Goal: Task Accomplishment & Management: Manage account settings

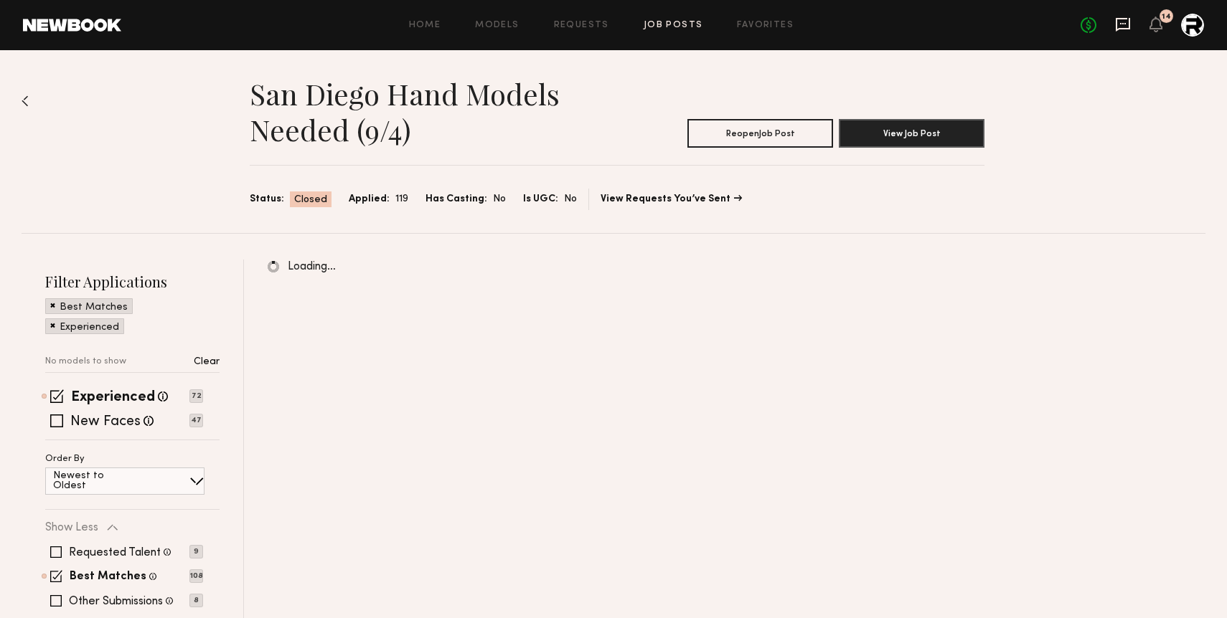
click at [1125, 18] on icon at bounding box center [1123, 25] width 14 height 14
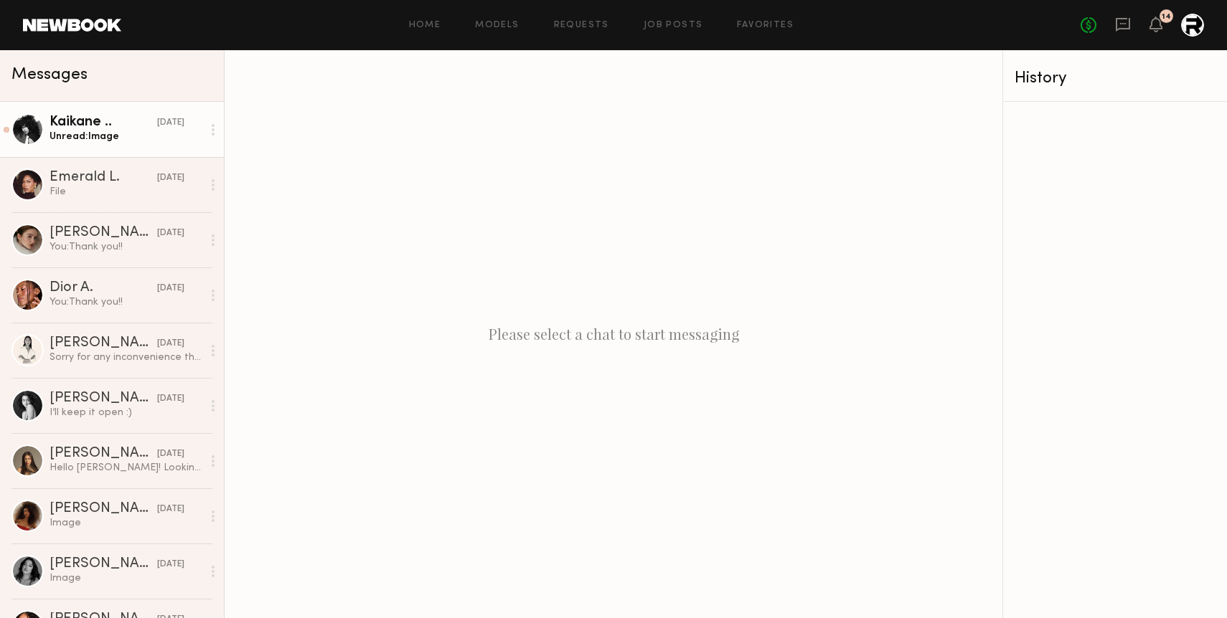
click at [131, 131] on div "Unread: Image" at bounding box center [126, 137] width 153 height 14
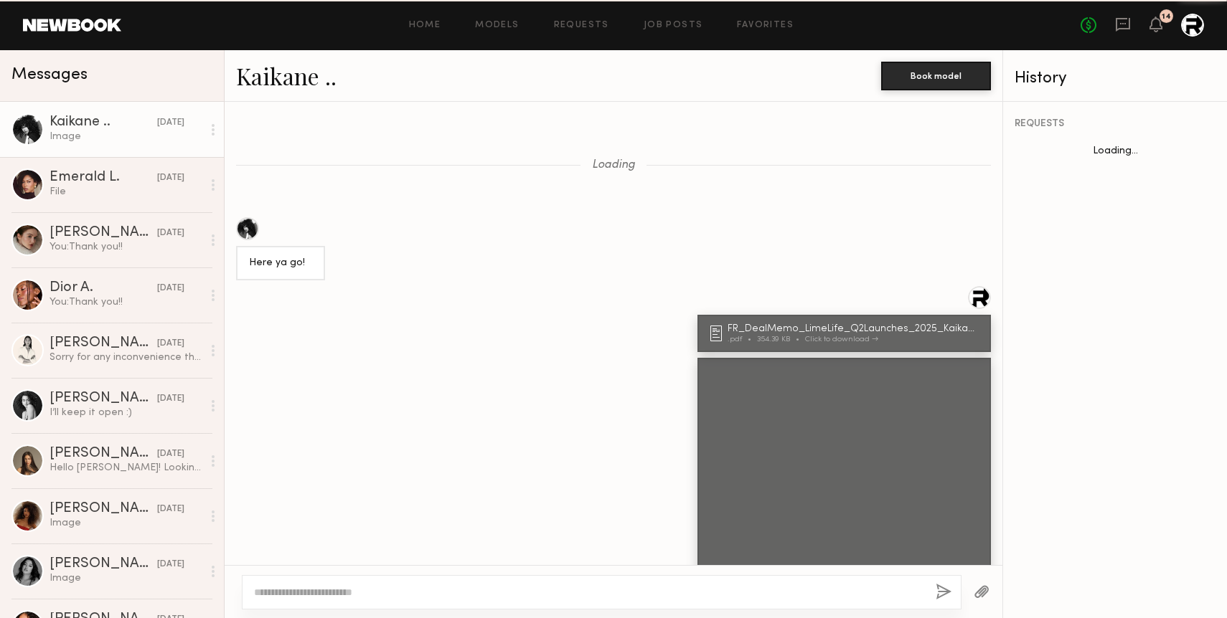
scroll to position [1869, 0]
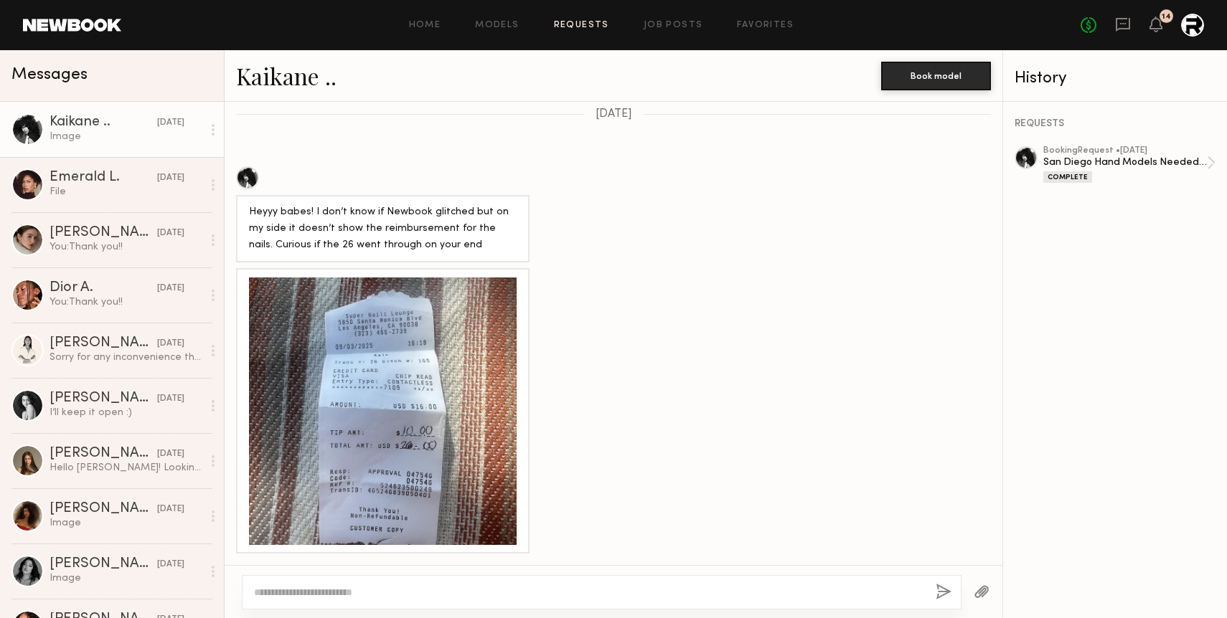
click at [588, 21] on link "Requests" at bounding box center [581, 25] width 55 height 9
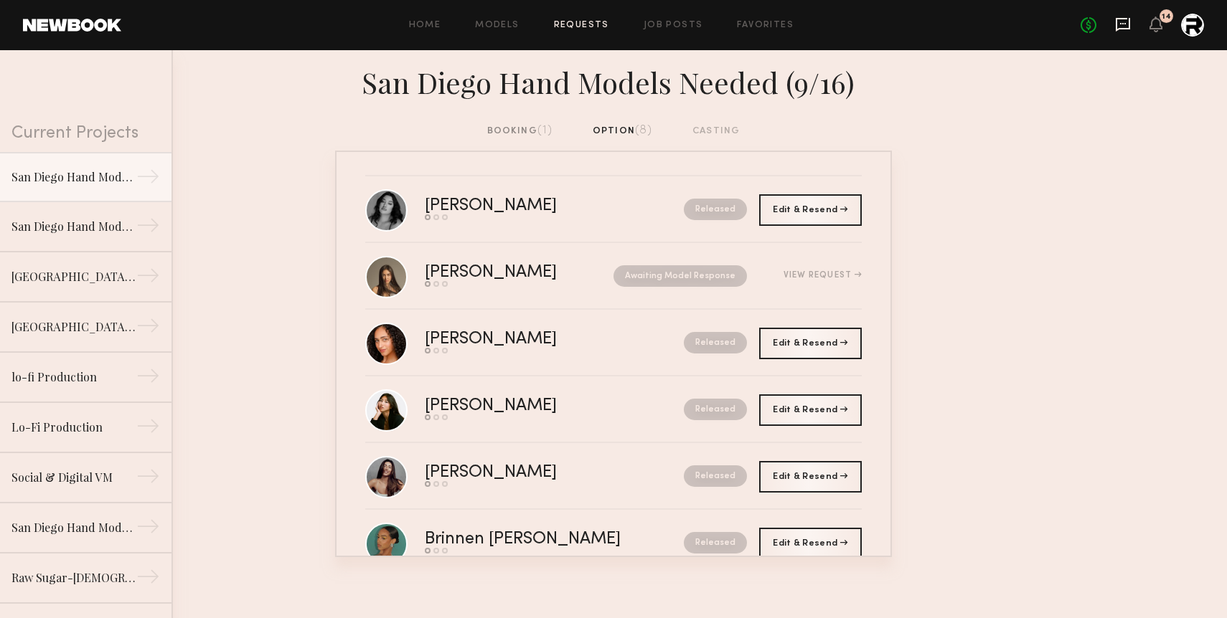
click at [1116, 24] on icon at bounding box center [1123, 25] width 14 height 14
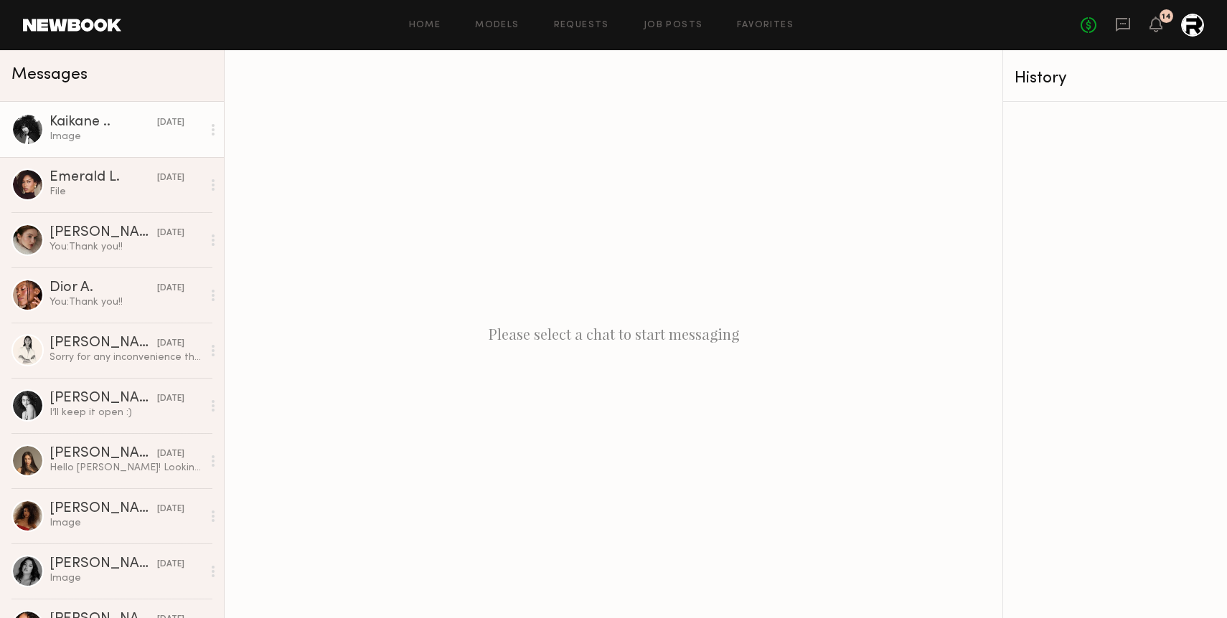
click at [131, 133] on div "Image" at bounding box center [126, 137] width 153 height 14
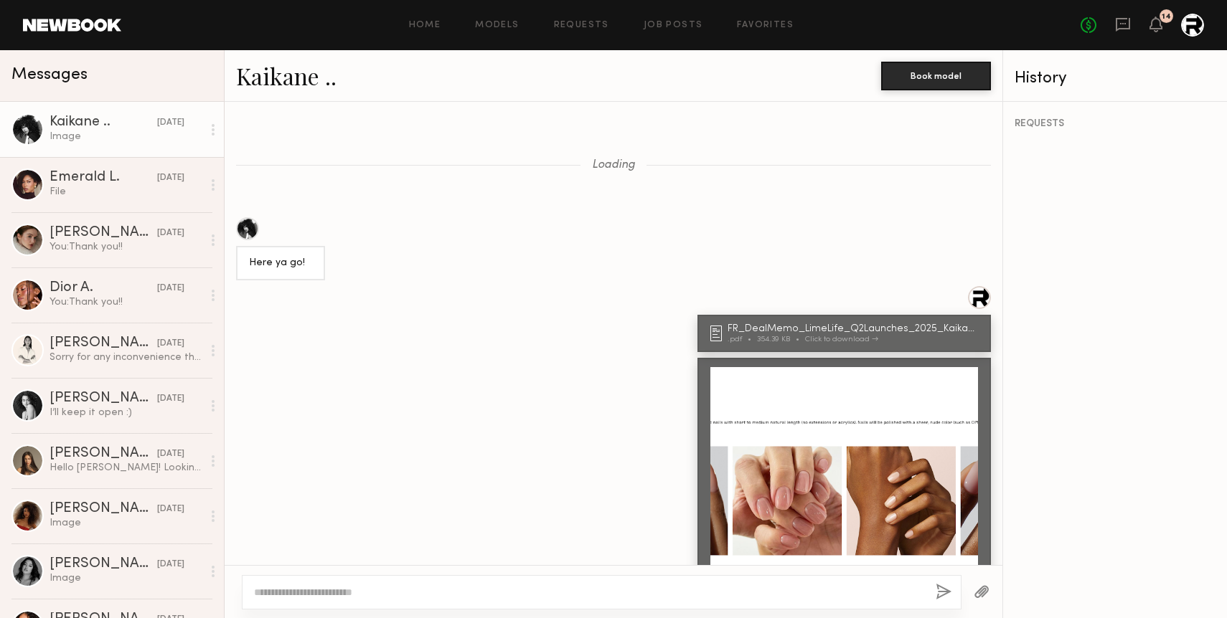
scroll to position [1869, 0]
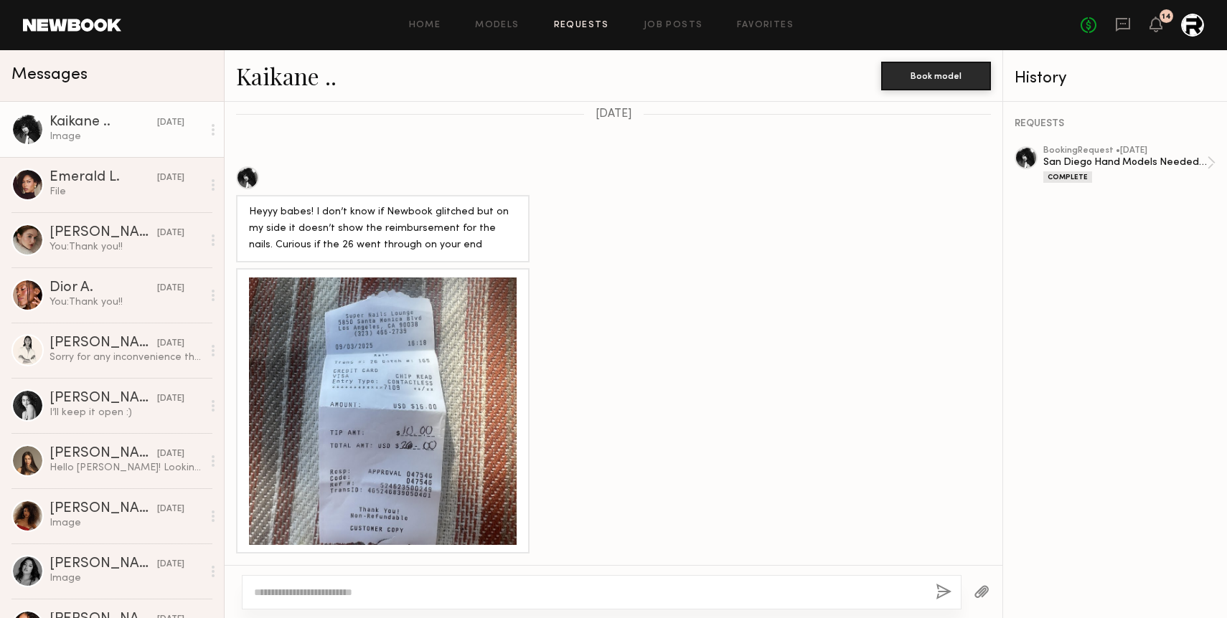
click at [575, 27] on link "Requests" at bounding box center [581, 25] width 55 height 9
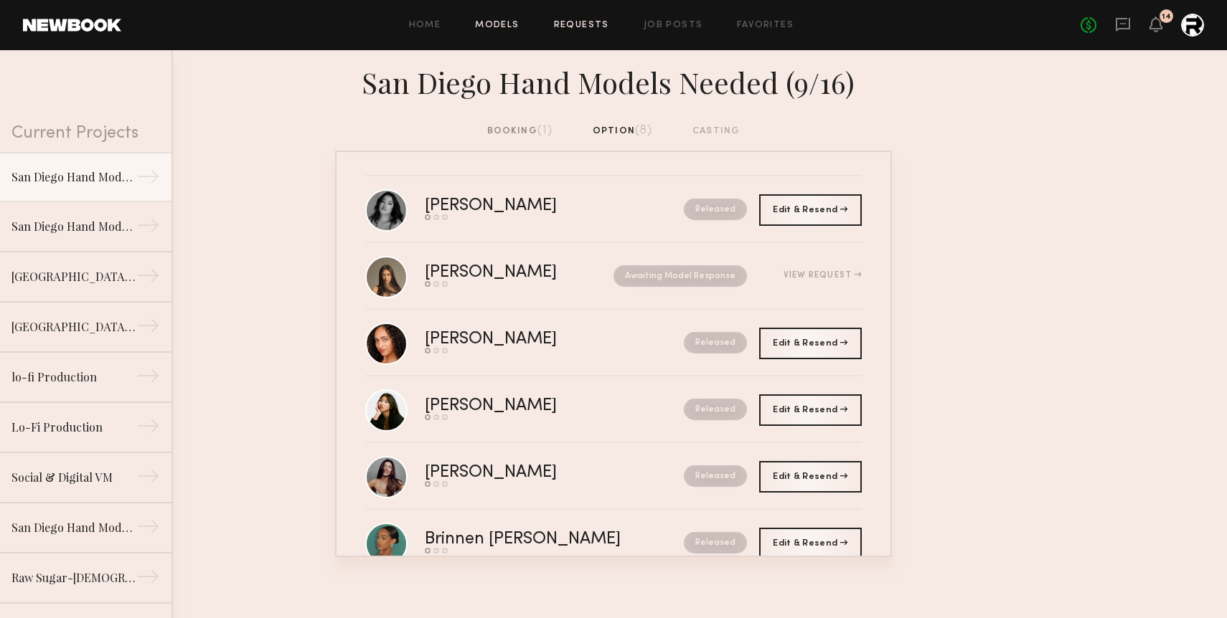
click at [498, 22] on link "Models" at bounding box center [497, 25] width 44 height 9
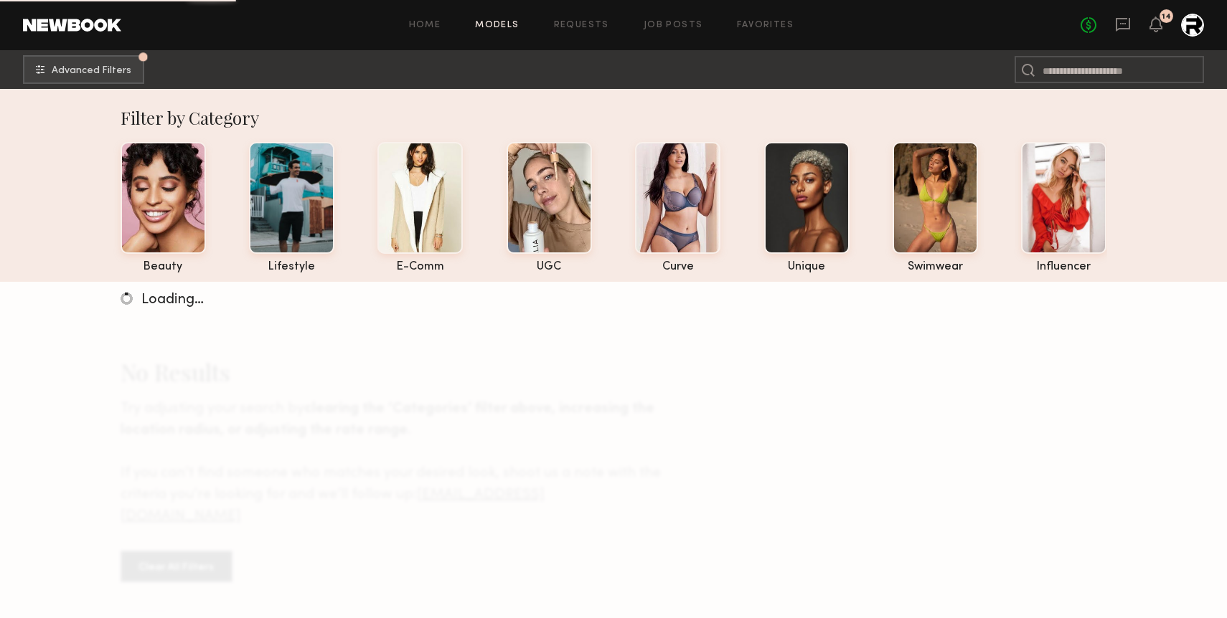
click at [582, 11] on header "Home Models Requests Job Posts Favorites Sign Out No fees up to $5,000 14" at bounding box center [613, 25] width 1227 height 50
click at [580, 17] on div "Home Models Requests Job Posts Favorites Sign Out No fees up to $5,000 14" at bounding box center [662, 25] width 1083 height 23
click at [585, 28] on link "Requests" at bounding box center [581, 25] width 55 height 9
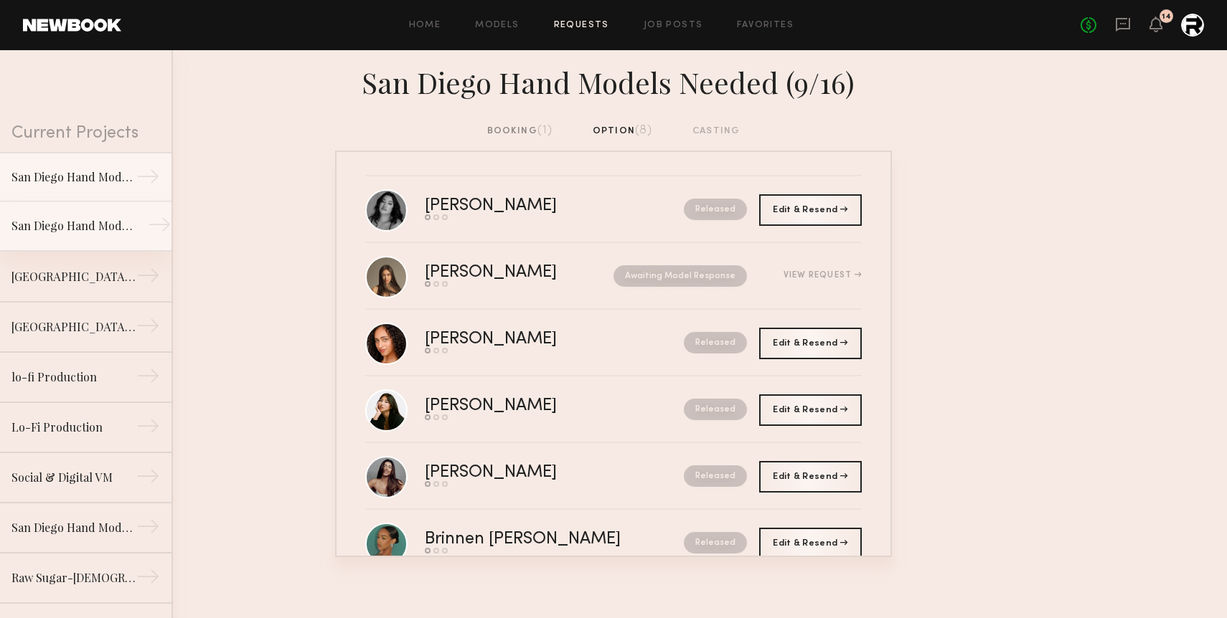
click at [88, 214] on link "San Diego Hand Models Needed (9/4) →" at bounding box center [85, 227] width 171 height 50
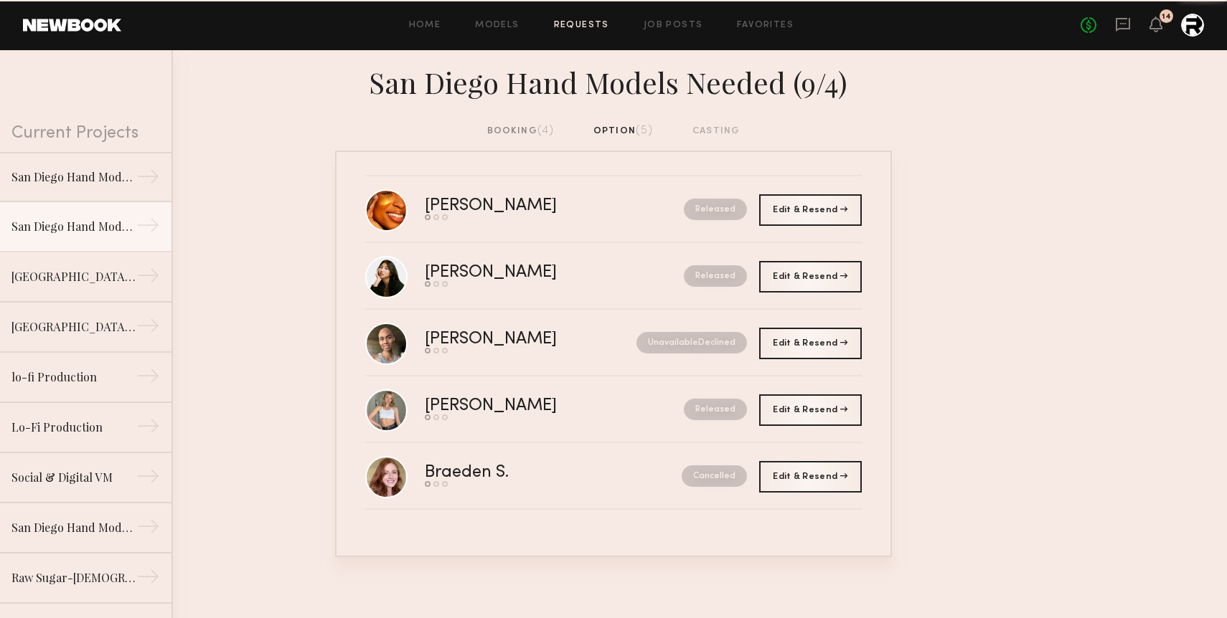
click at [512, 130] on div "booking (4)" at bounding box center [520, 131] width 67 height 16
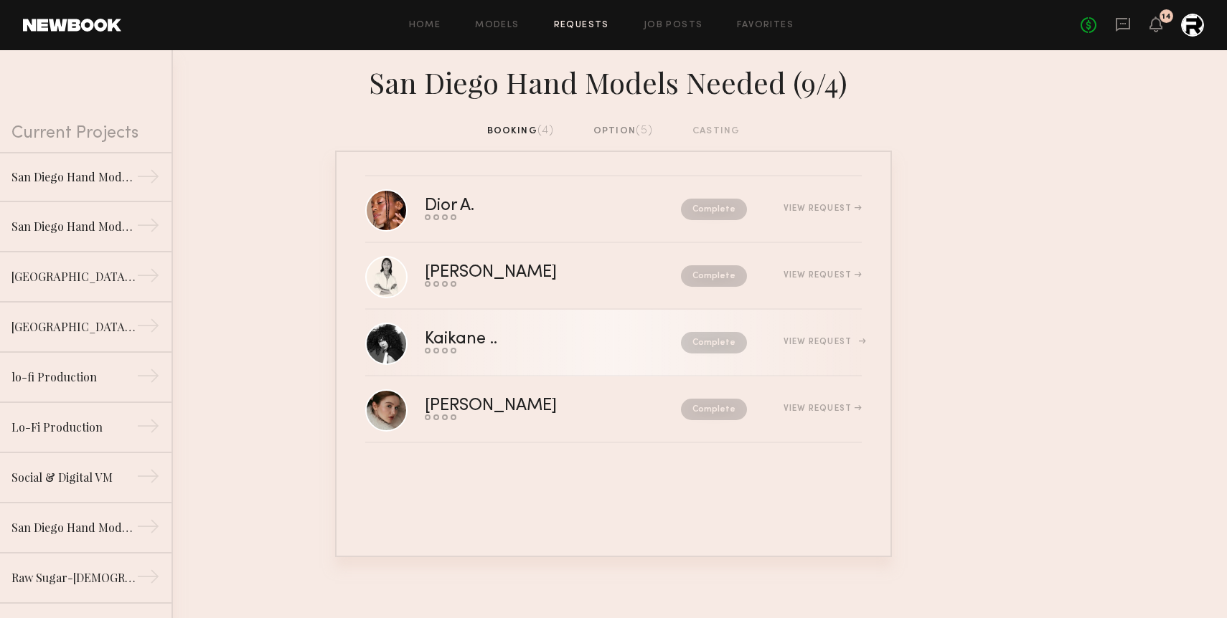
click at [799, 347] on div "View Request" at bounding box center [804, 342] width 115 height 11
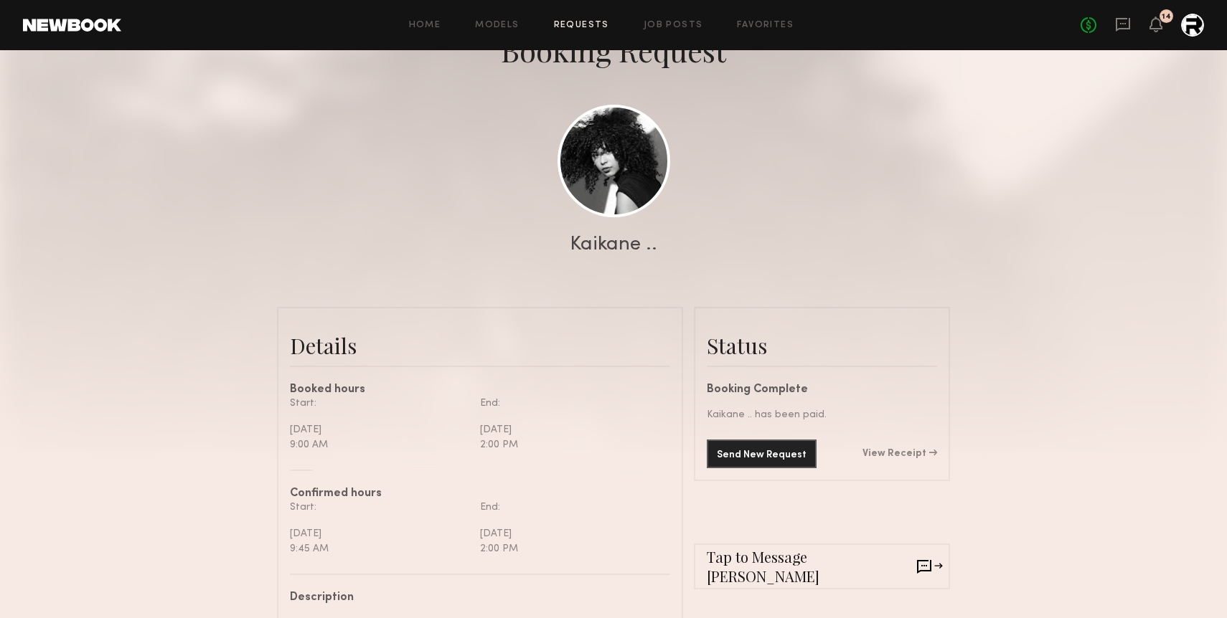
scroll to position [188, 0]
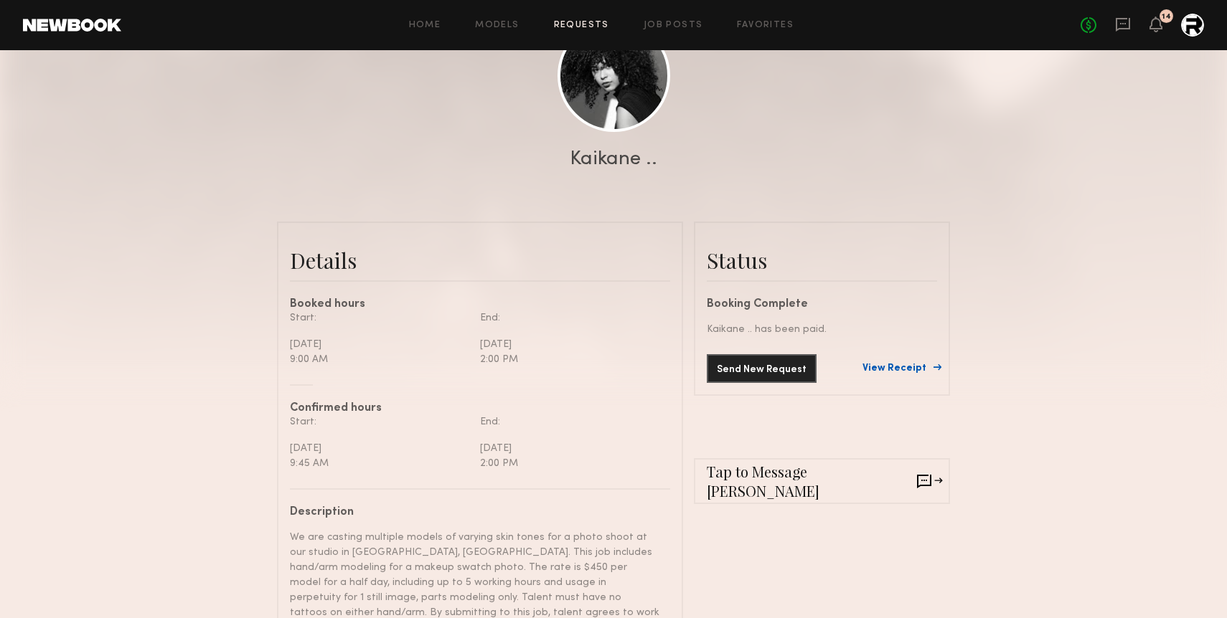
click at [910, 364] on link "View Receipt" at bounding box center [899, 369] width 75 height 10
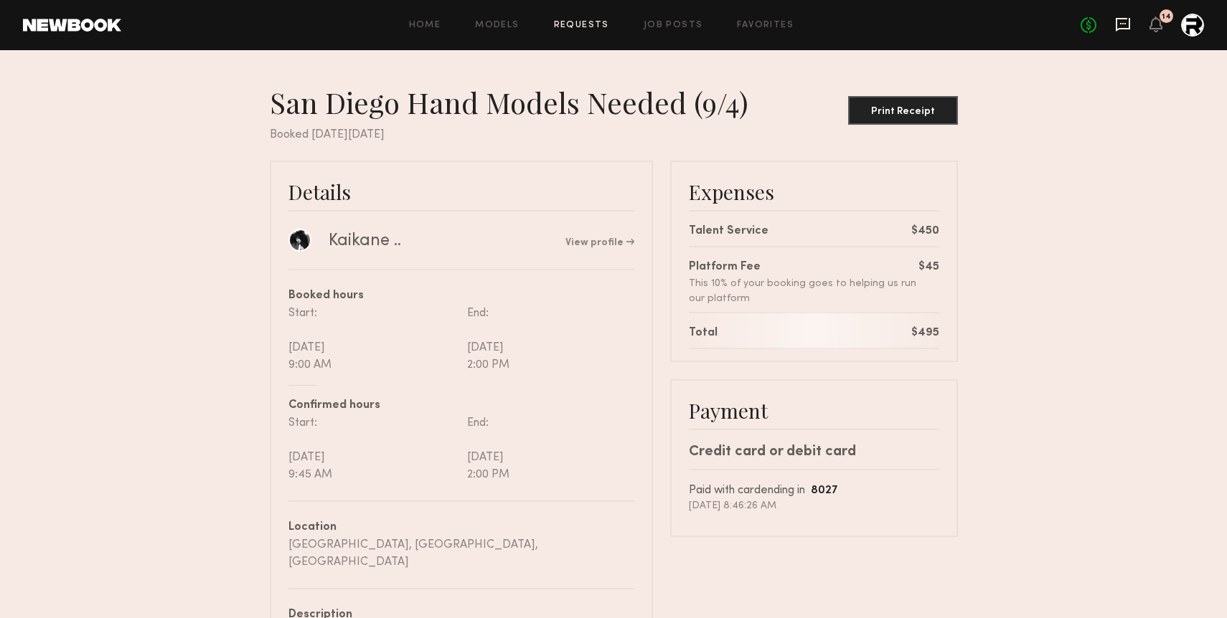
click at [1126, 25] on icon at bounding box center [1123, 25] width 16 height 16
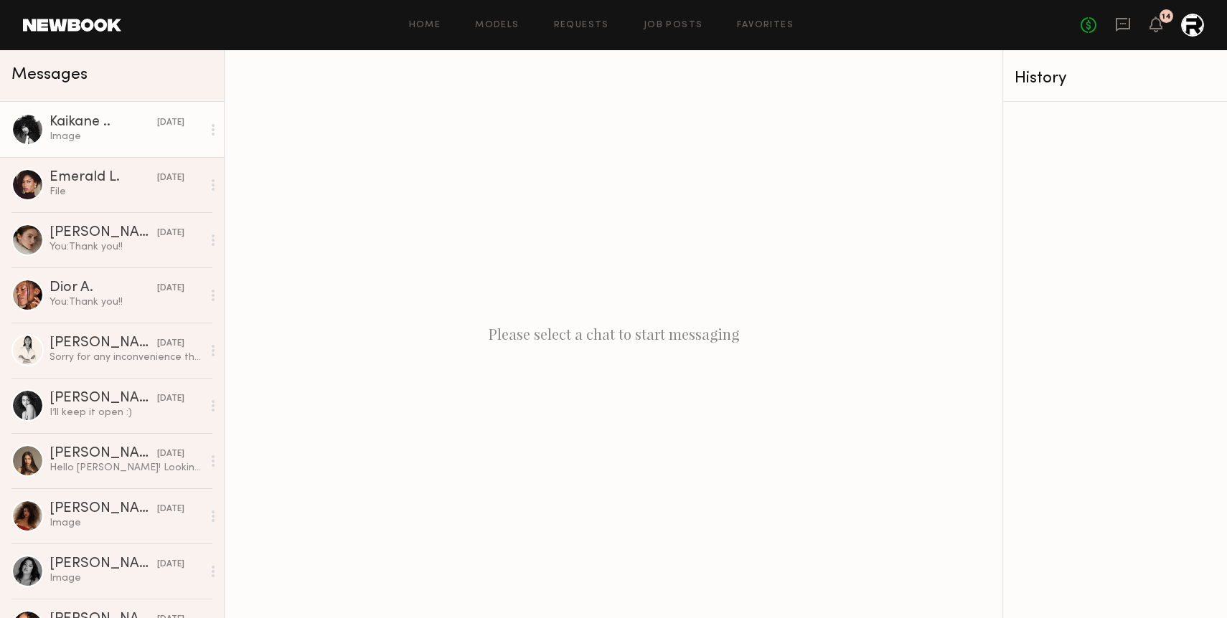
click at [127, 136] on div "Image" at bounding box center [126, 137] width 153 height 14
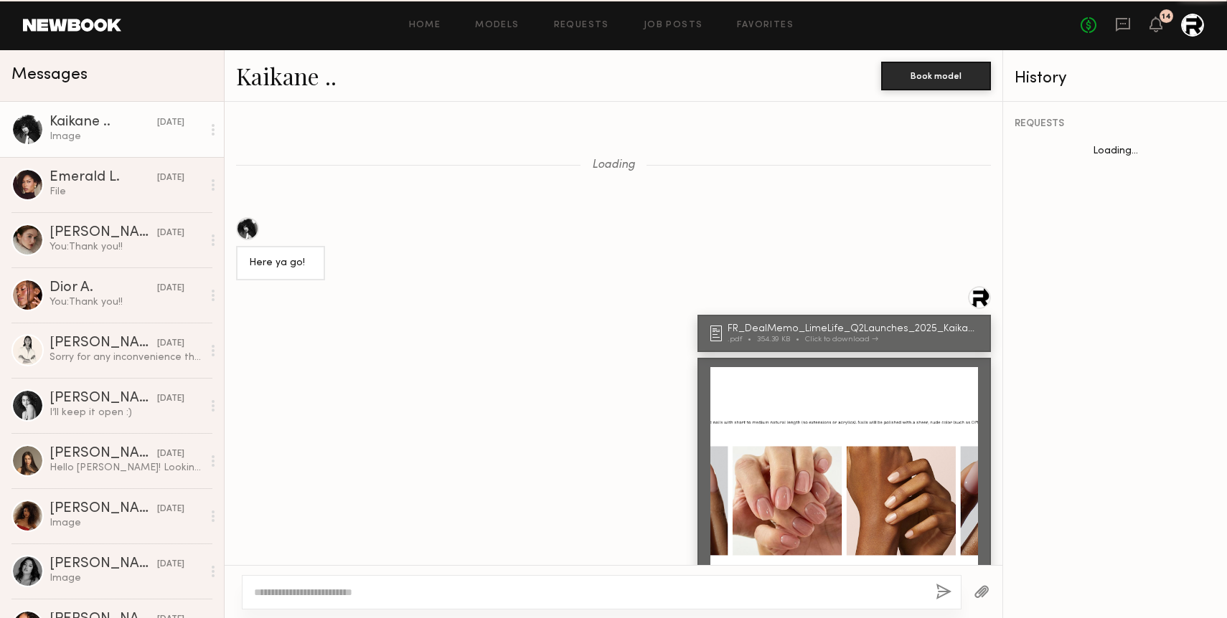
scroll to position [1869, 0]
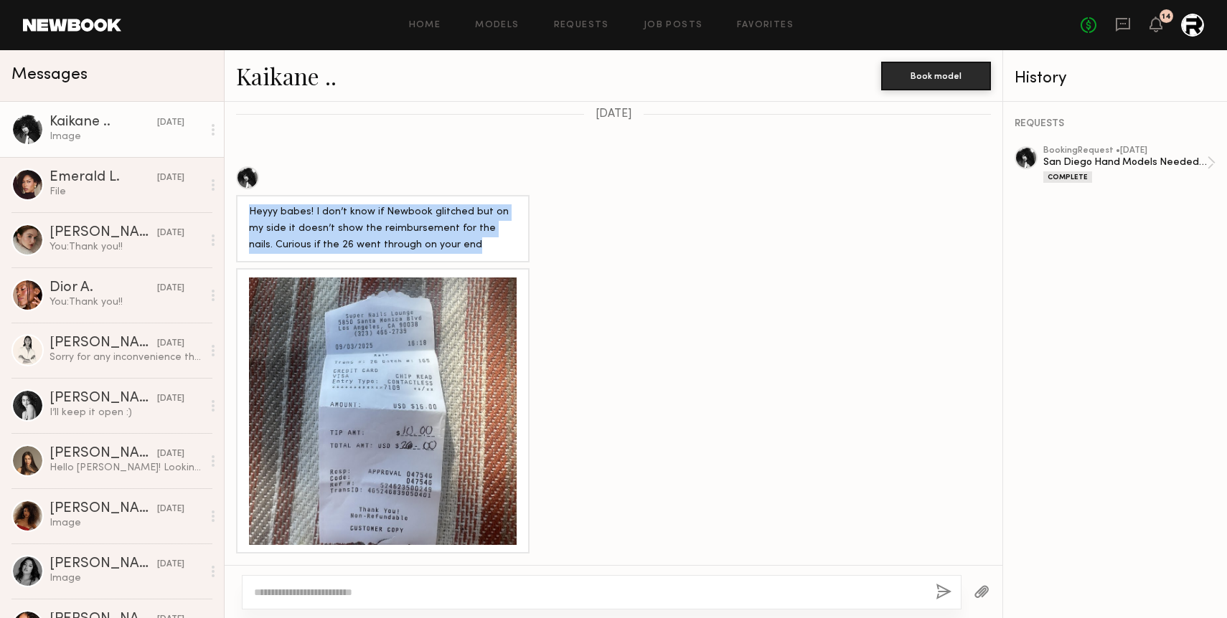
drag, startPoint x: 443, startPoint y: 244, endPoint x: 251, endPoint y: 215, distance: 193.8
click at [251, 215] on div "Heyyy babes! I don’t know if Newbook glitched but on my side it doesn’t show th…" at bounding box center [383, 229] width 268 height 50
copy div "Heyyy babes! I don’t know if Newbook glitched but on my side it doesn’t show th…"
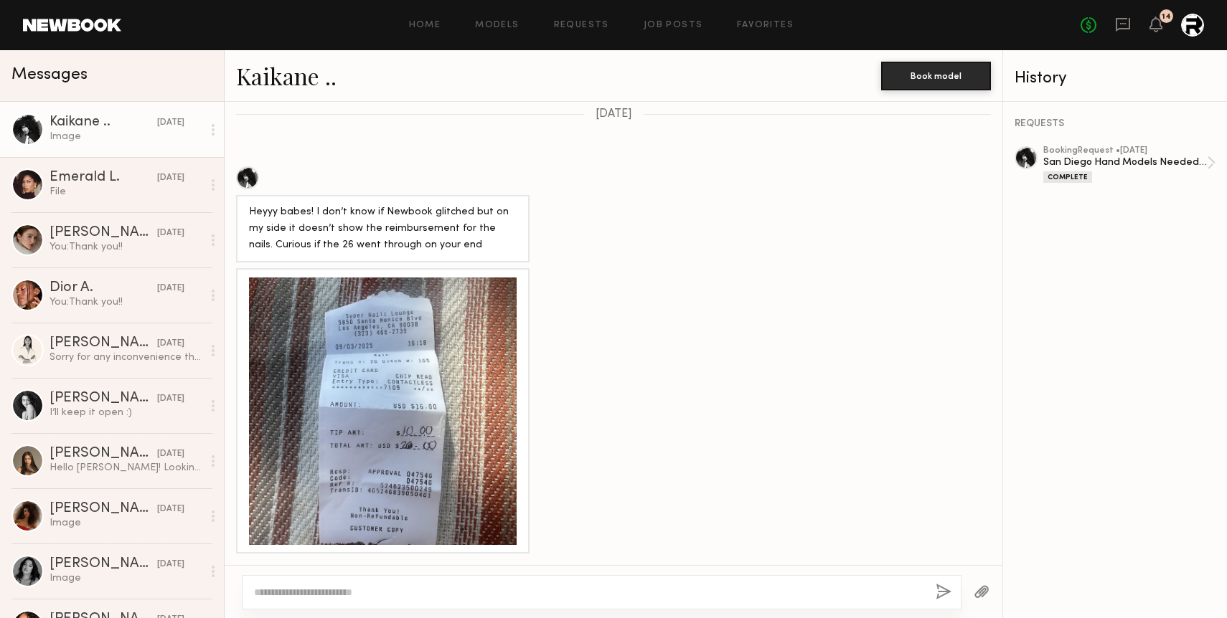
click at [631, 267] on div "Loading Here ya go! FR_DealMemo_LimeLife_Q2Launches_2025_Kaikane_SIGNED .pdf 35…" at bounding box center [614, 333] width 778 height 463
click at [79, 194] on div "File" at bounding box center [126, 192] width 153 height 14
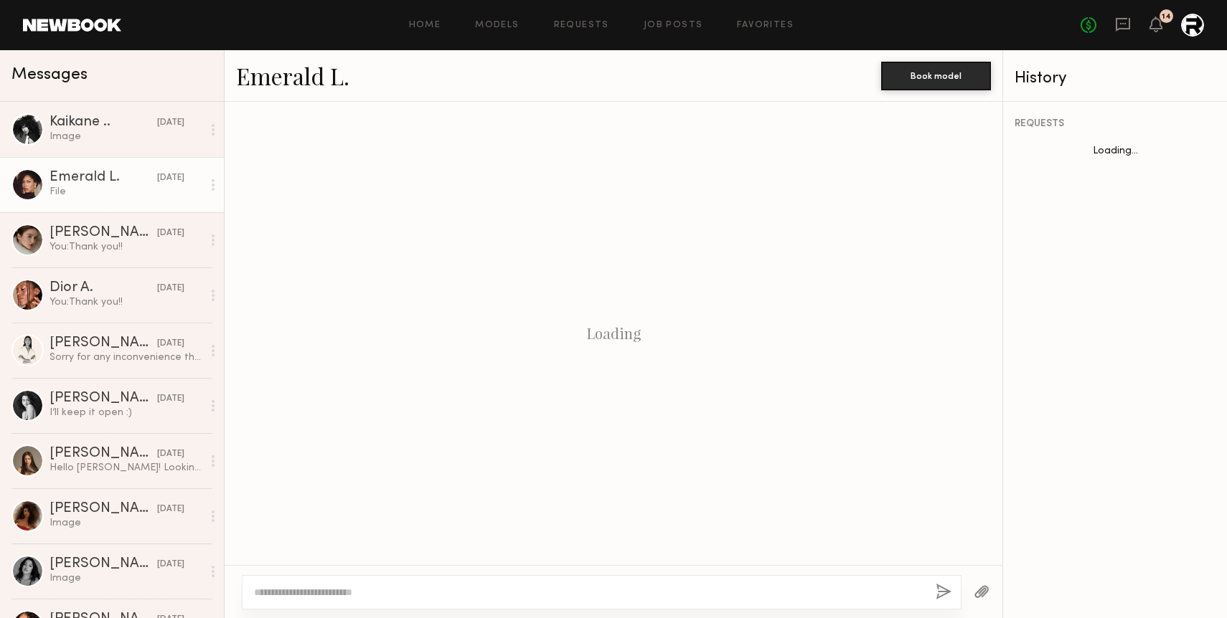
scroll to position [952, 0]
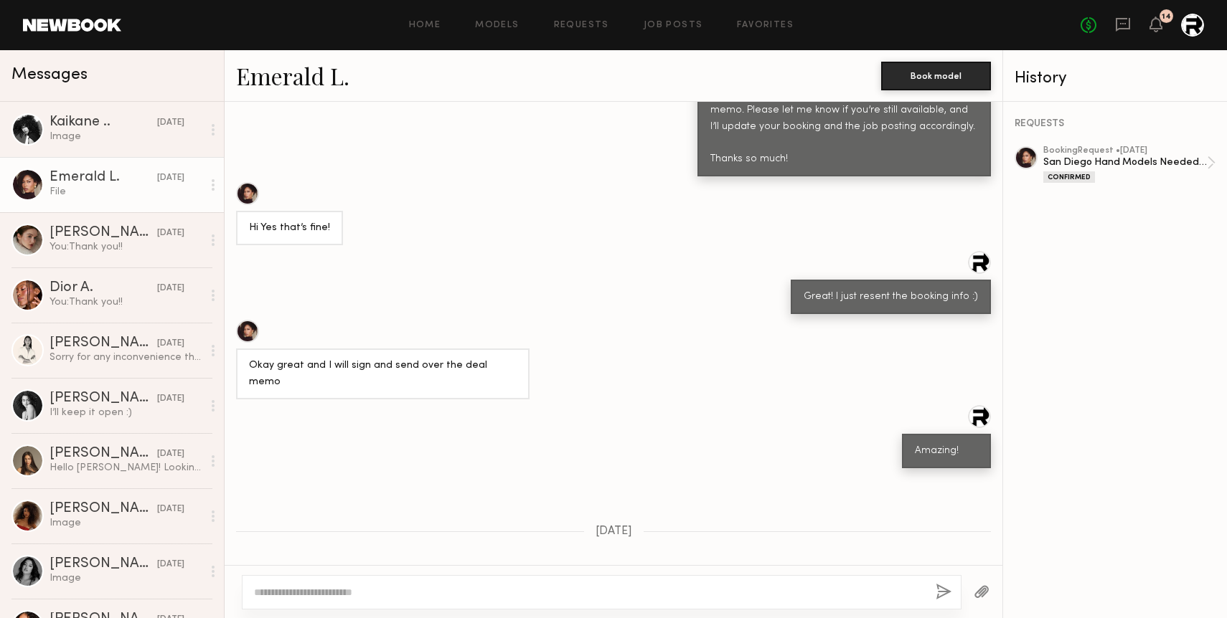
click at [402, 605] on div "Click to download" at bounding box center [378, 609] width 73 height 8
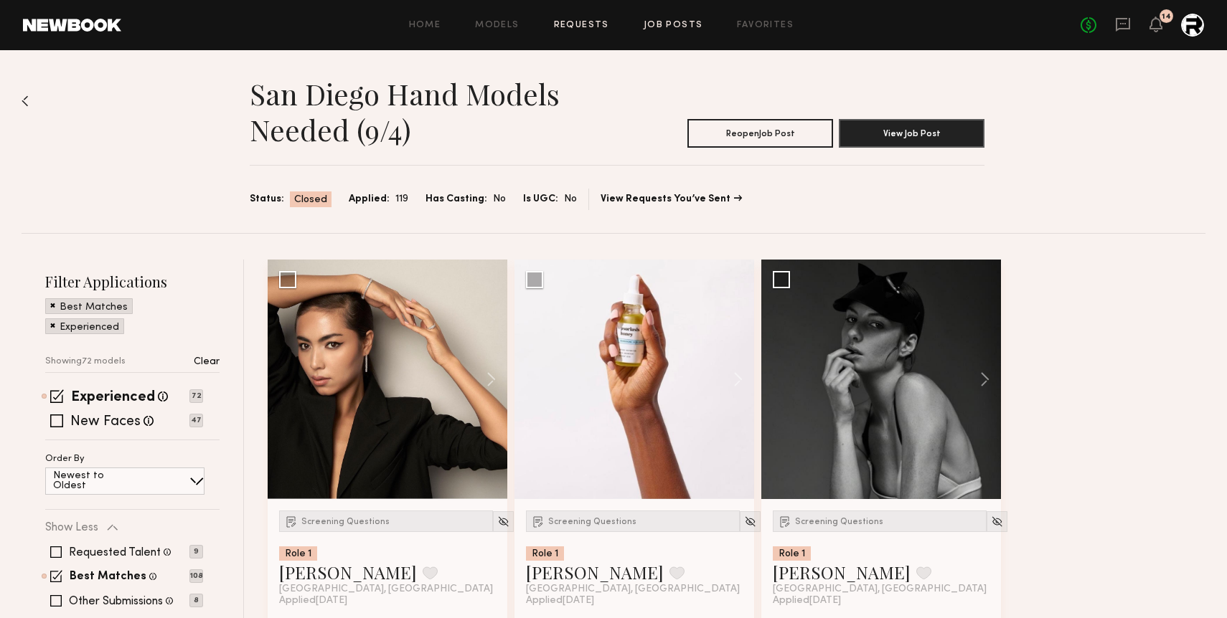
click at [578, 27] on link "Requests" at bounding box center [581, 25] width 55 height 9
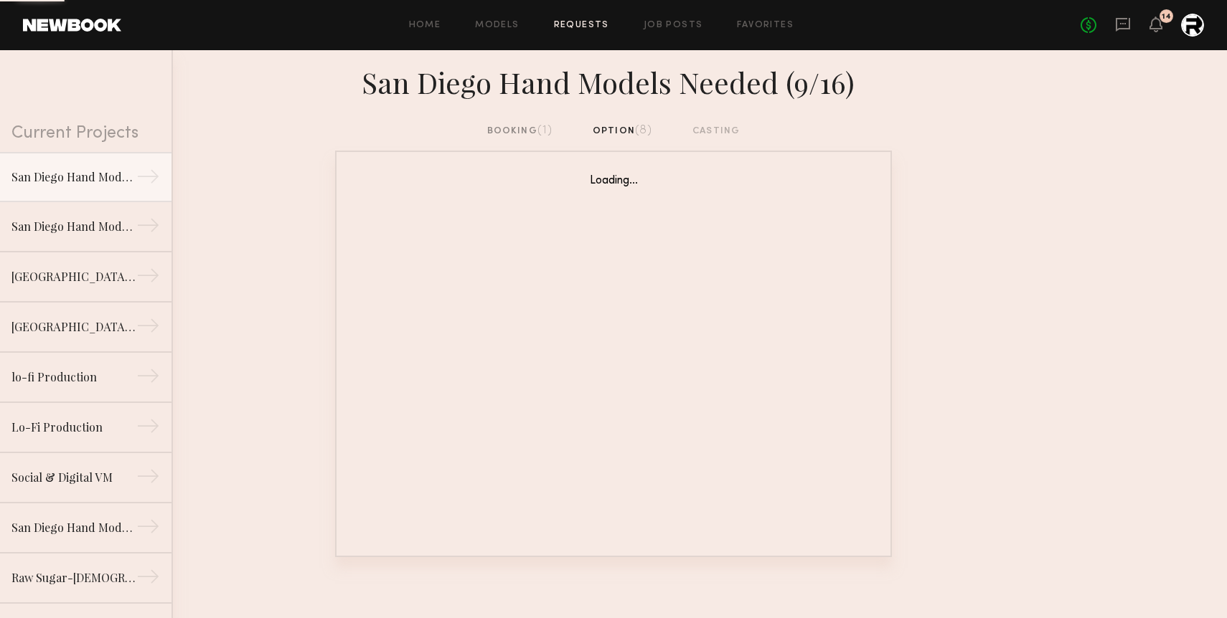
click at [509, 128] on div "booking (1)" at bounding box center [520, 131] width 66 height 16
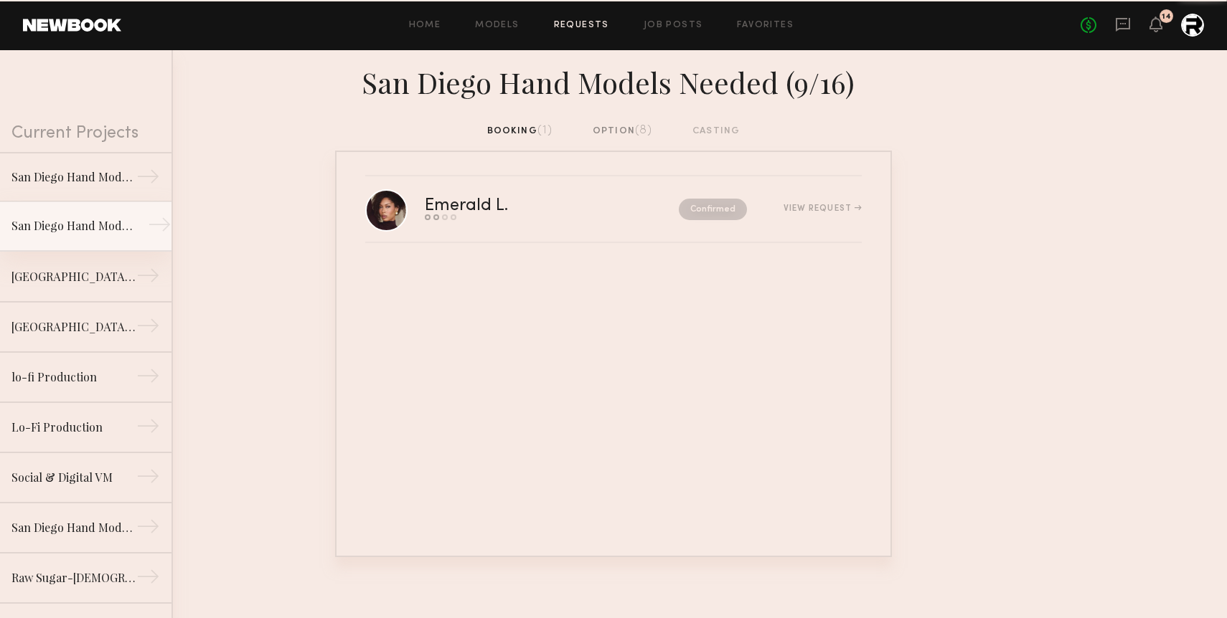
click at [80, 230] on div "San Diego Hand Models Needed (9/4)" at bounding box center [73, 225] width 125 height 17
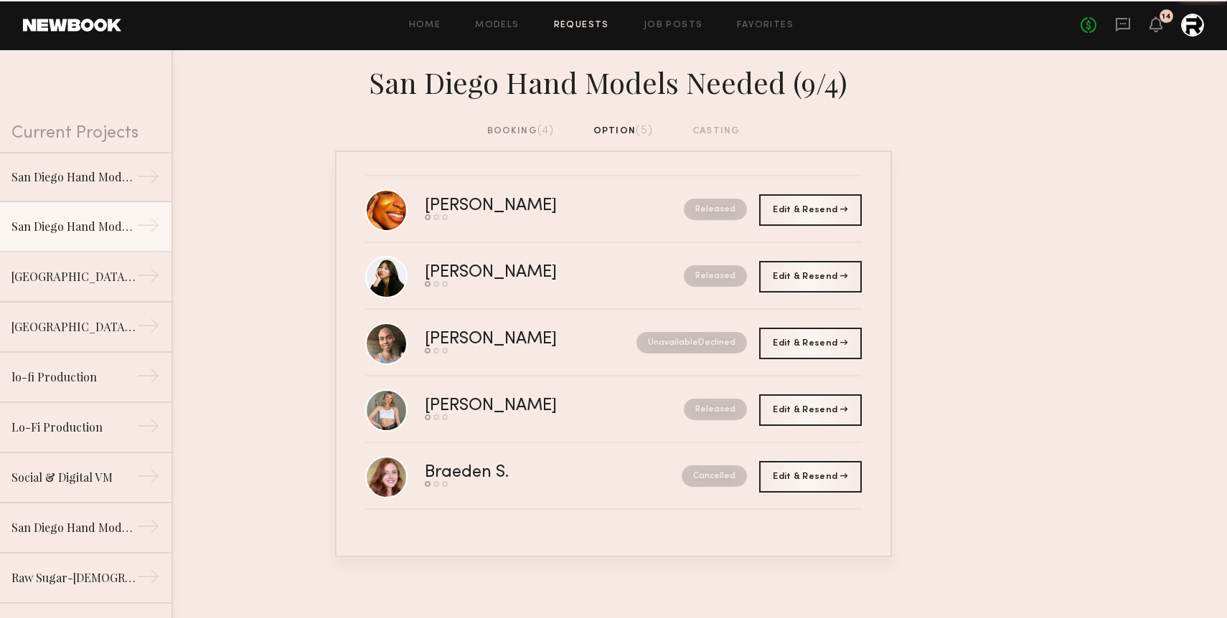
click at [528, 126] on div "booking (4)" at bounding box center [520, 131] width 67 height 16
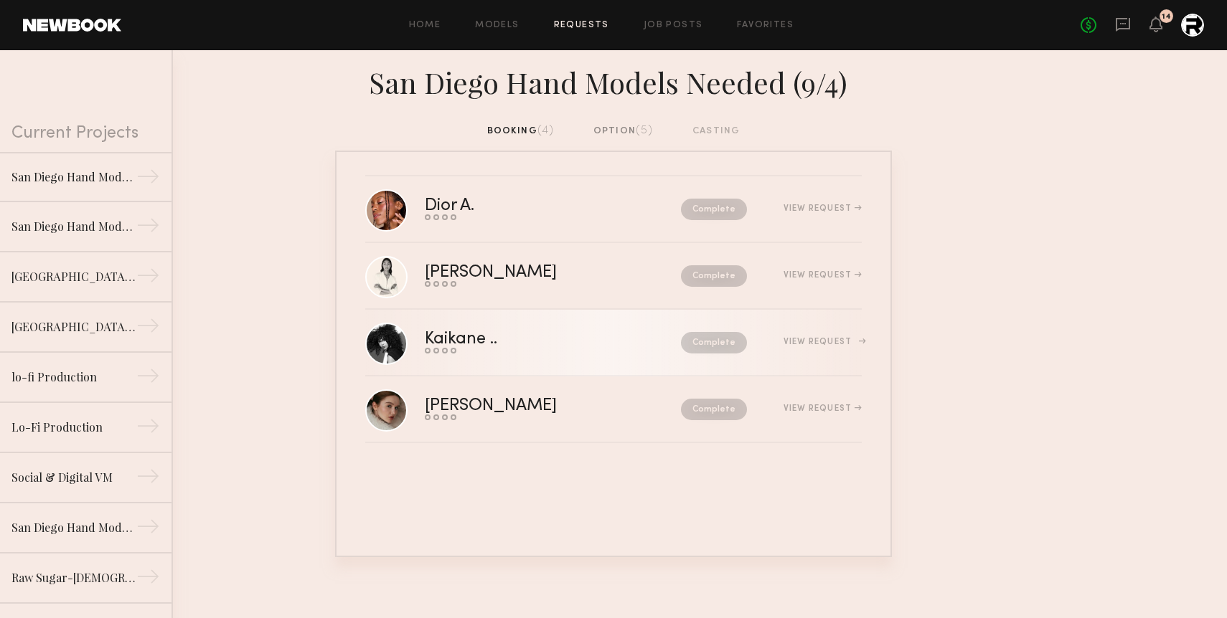
click at [820, 342] on div "View Request" at bounding box center [822, 342] width 78 height 9
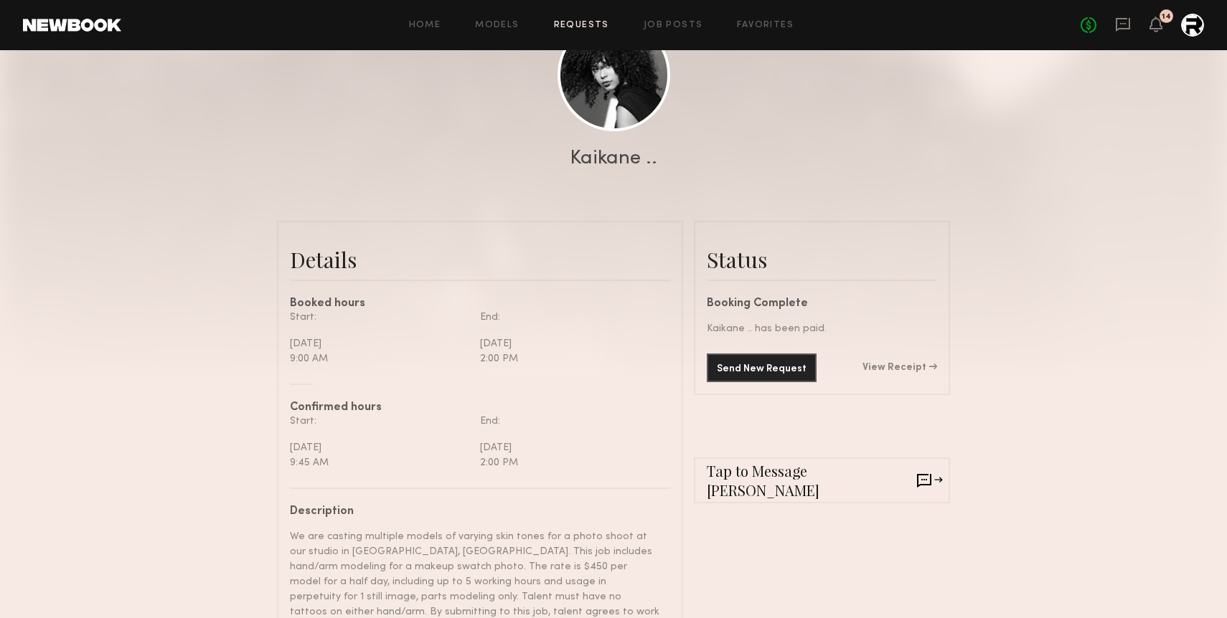
scroll to position [192, 0]
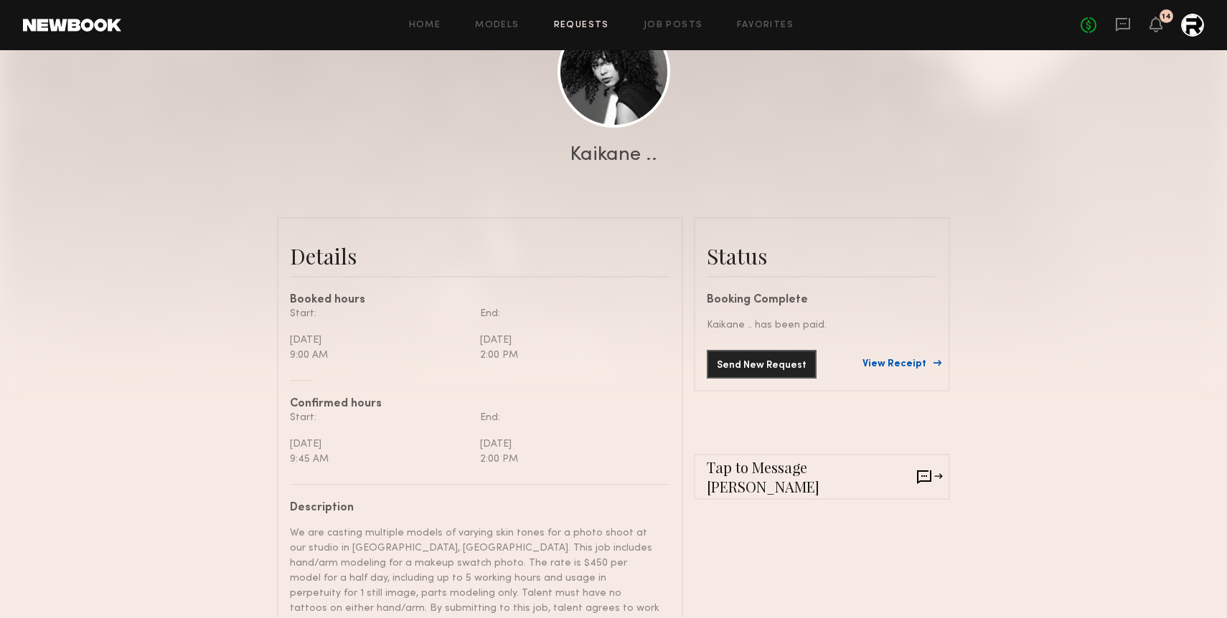
click at [903, 366] on link "View Receipt" at bounding box center [899, 364] width 75 height 10
